Goal: Transaction & Acquisition: Purchase product/service

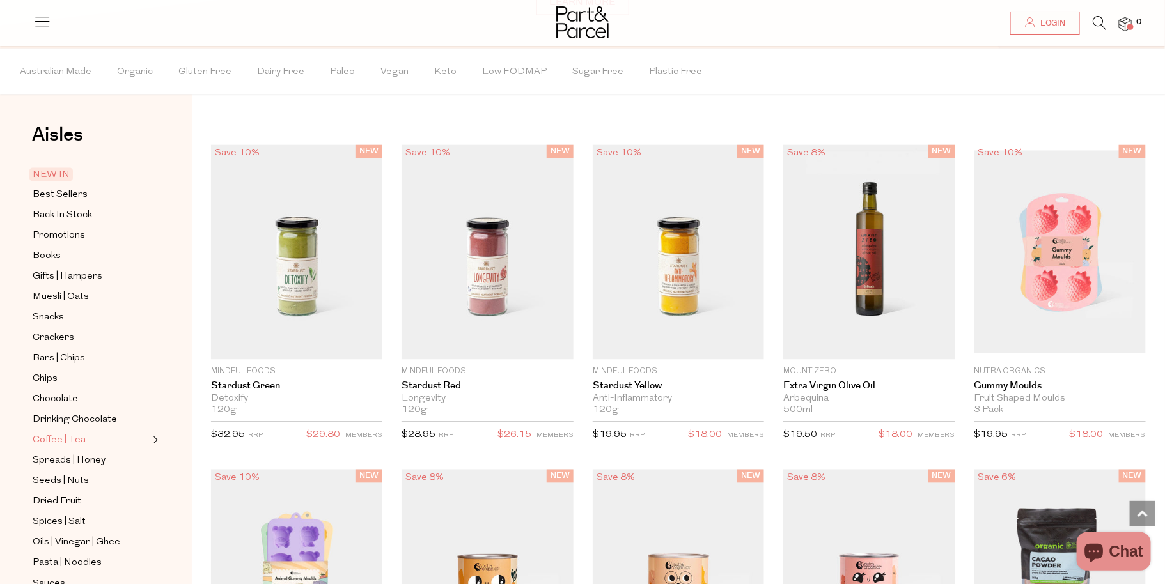
scroll to position [1090, 0]
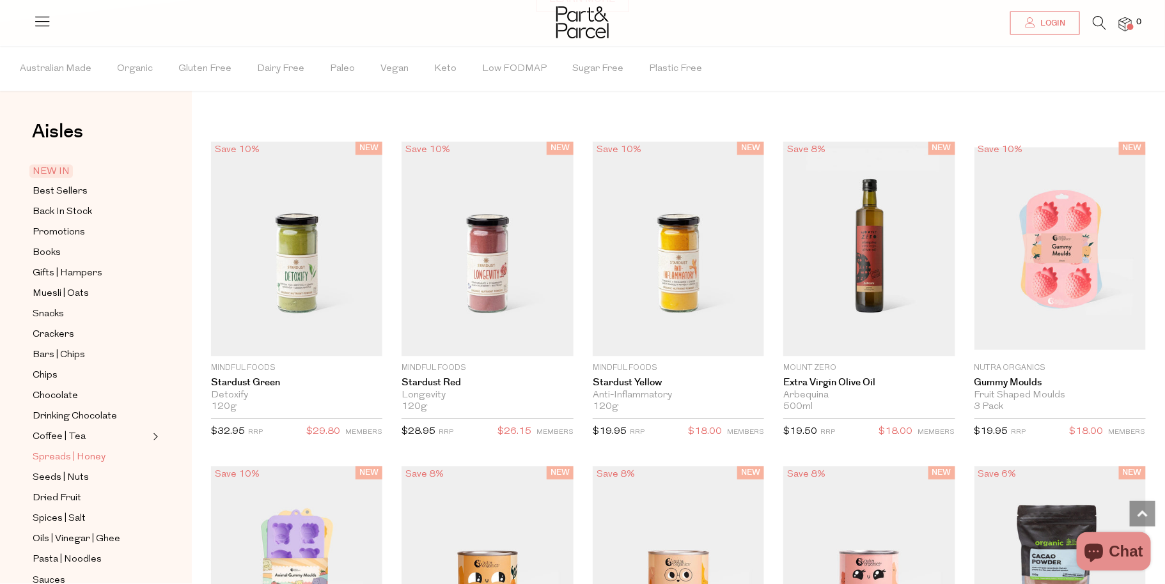
click at [49, 455] on span "Spreads | Honey" at bounding box center [69, 458] width 73 height 15
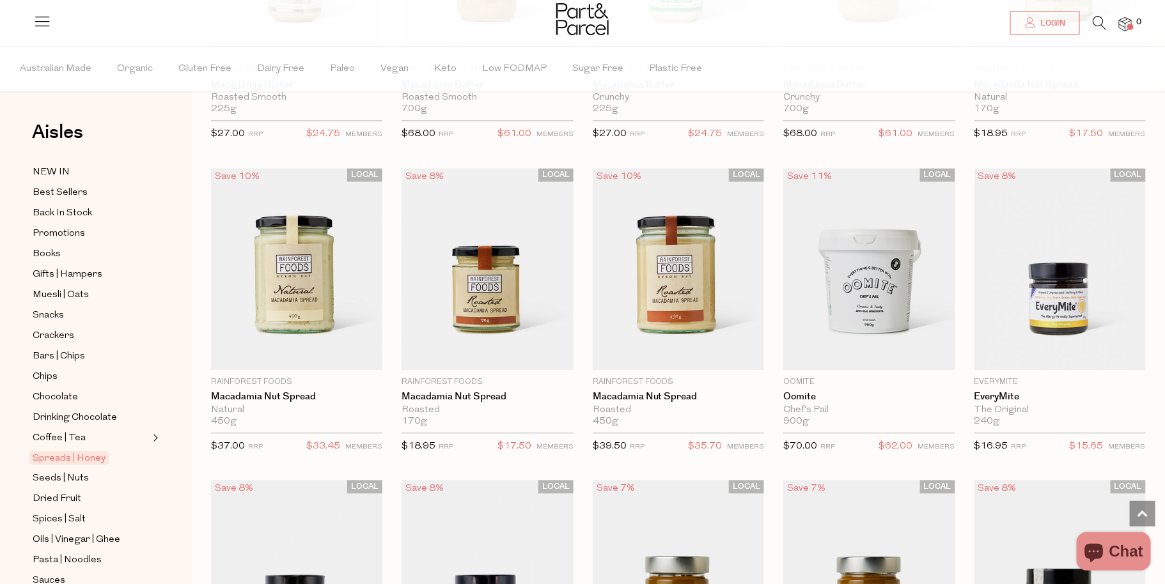
scroll to position [1344, 0]
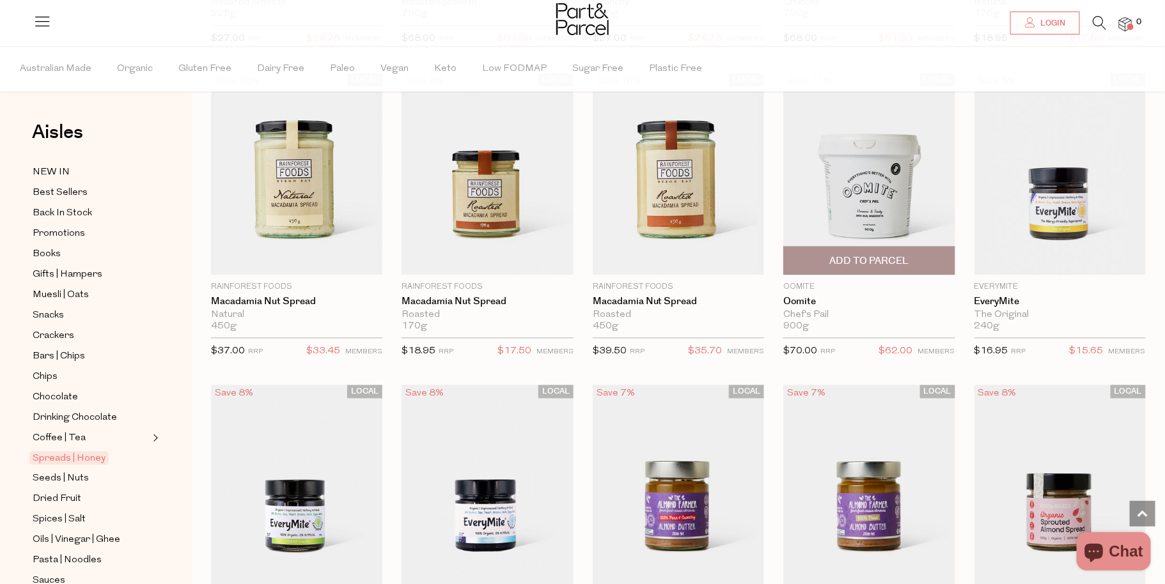
click at [864, 198] on img at bounding box center [868, 174] width 171 height 203
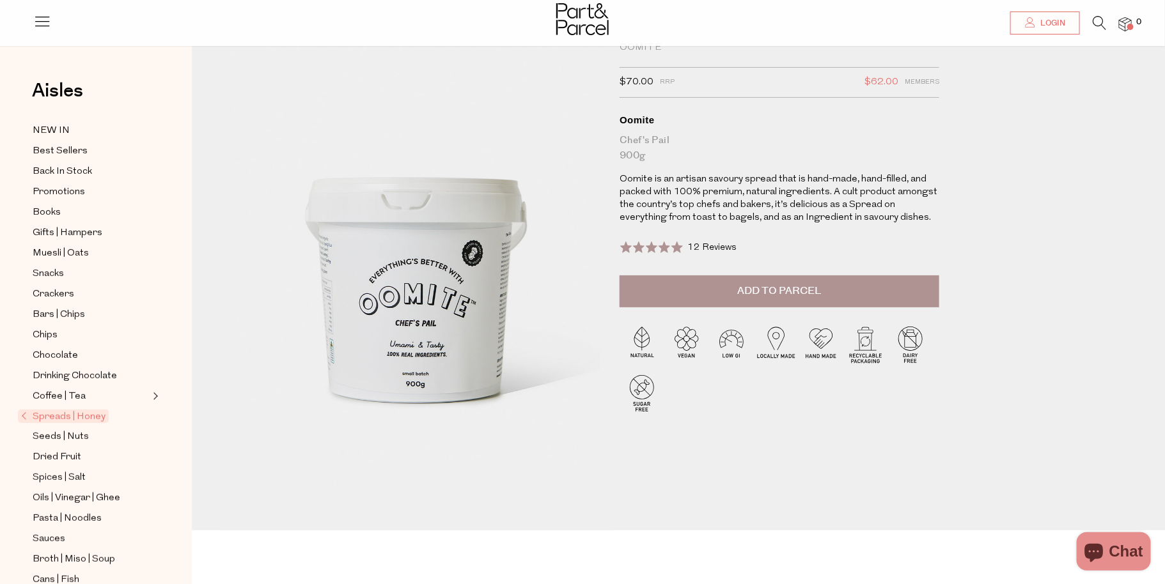
scroll to position [36, 0]
